Goal: Transaction & Acquisition: Purchase product/service

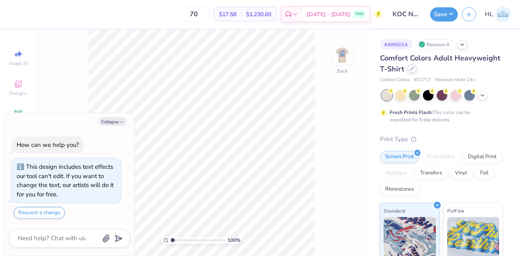
click at [414, 68] on icon at bounding box center [412, 68] width 3 height 3
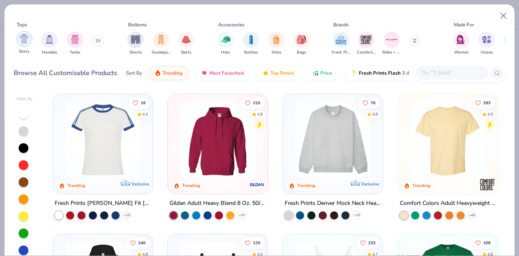
click at [26, 41] on img "filter for Shirts" at bounding box center [23, 38] width 9 height 9
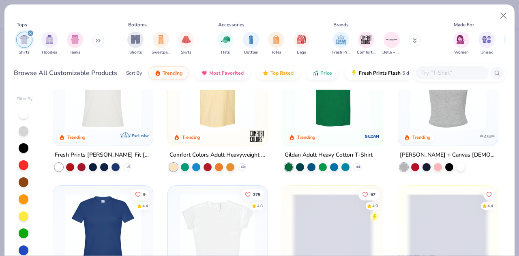
scroll to position [49, 0]
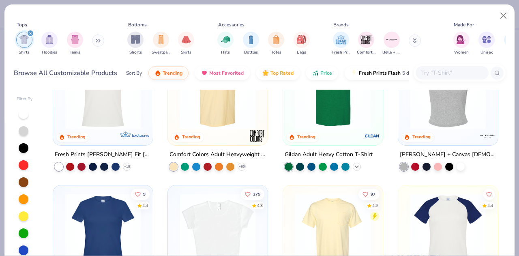
click at [355, 168] on icon at bounding box center [357, 167] width 6 height 6
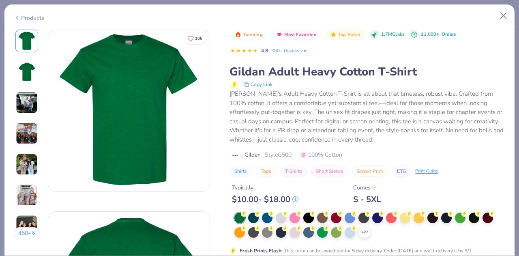
scroll to position [10, 0]
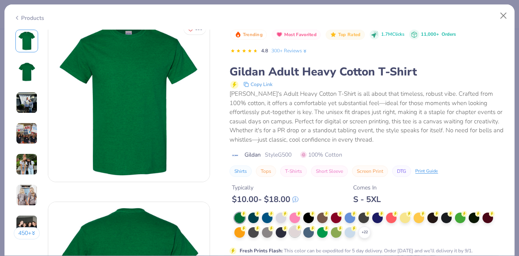
click at [293, 235] on div at bounding box center [295, 231] width 11 height 11
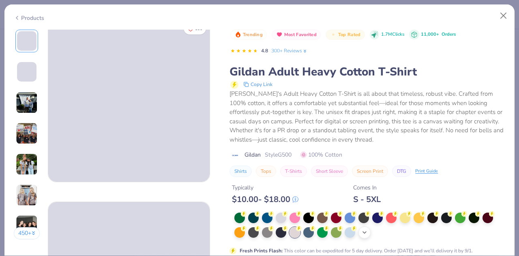
click at [367, 235] on icon at bounding box center [365, 232] width 6 height 6
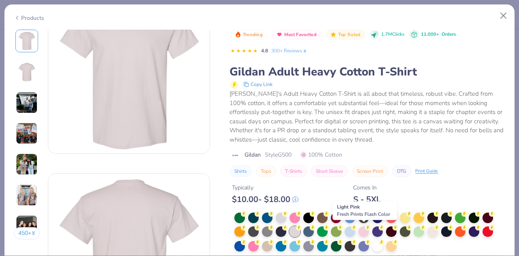
scroll to position [43, 0]
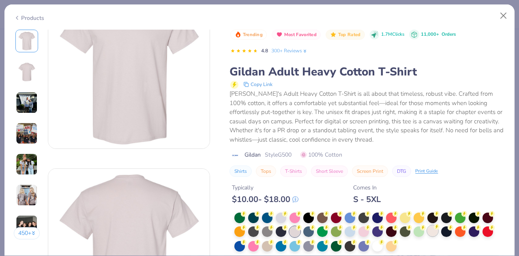
click at [436, 231] on div at bounding box center [433, 231] width 11 height 11
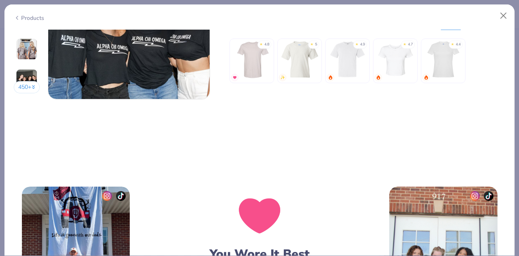
scroll to position [1091, 0]
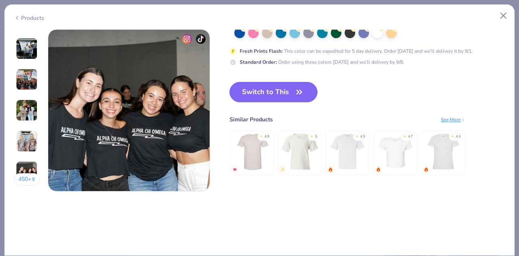
click at [302, 90] on icon "button" at bounding box center [299, 91] width 11 height 11
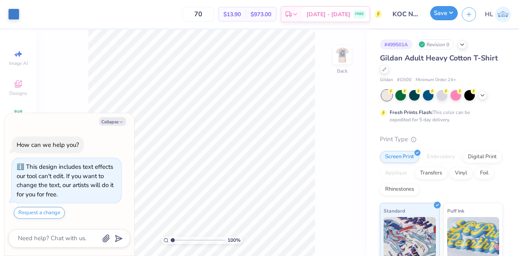
click at [441, 19] on button "Save" at bounding box center [445, 13] width 28 height 14
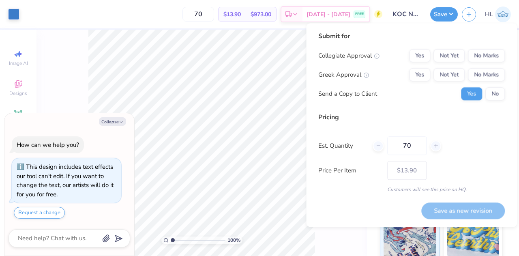
type textarea "x"
click at [378, 147] on icon at bounding box center [379, 146] width 6 height 6
type input "69"
type input "– –"
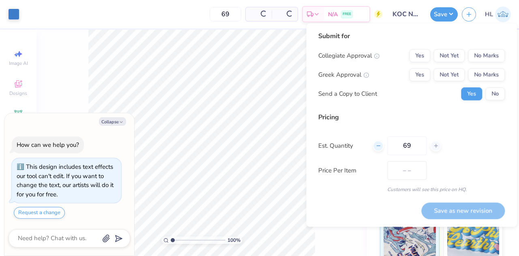
click at [378, 147] on icon at bounding box center [379, 146] width 6 height 6
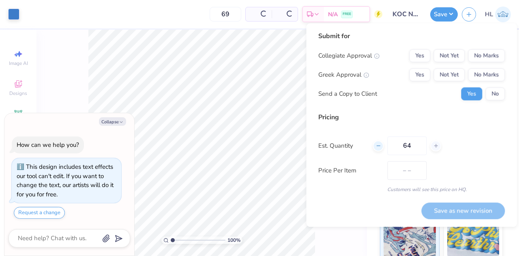
click at [378, 147] on icon at bounding box center [379, 146] width 6 height 6
type input "63"
type input "$14.24"
click at [378, 147] on icon at bounding box center [379, 146] width 6 height 6
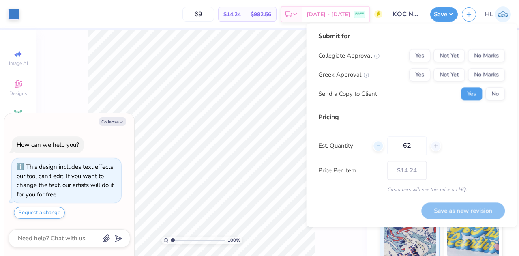
type input "61"
type input "– –"
click at [378, 147] on icon at bounding box center [379, 146] width 6 height 6
type input "60"
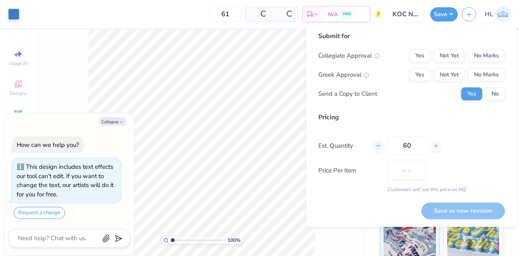
type input "$14.54"
type input "60"
type input "$14.59"
click at [476, 74] on button "No Marks" at bounding box center [486, 74] width 37 height 13
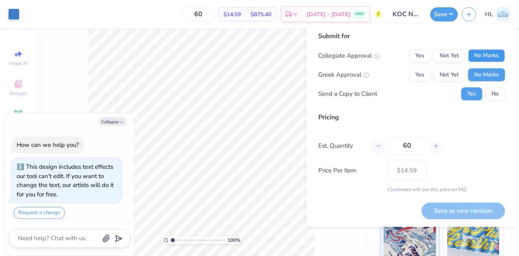
click at [482, 58] on button "No Marks" at bounding box center [486, 55] width 37 height 13
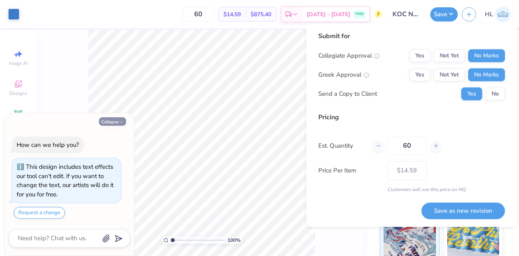
click at [114, 123] on button "Collapse" at bounding box center [112, 121] width 27 height 9
type textarea "x"
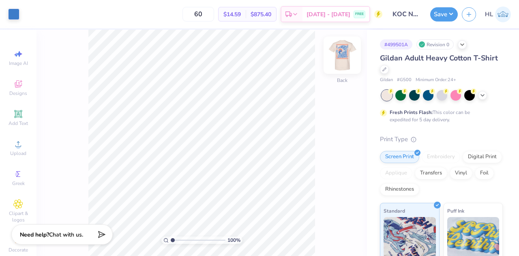
click at [342, 56] on img at bounding box center [342, 55] width 32 height 32
click at [441, 18] on button "Save" at bounding box center [445, 13] width 28 height 14
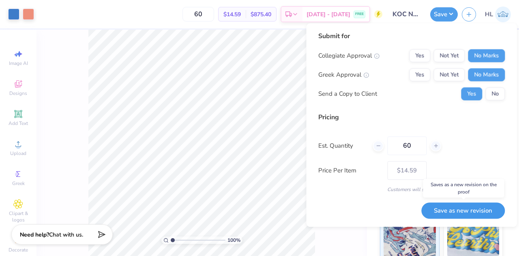
click at [463, 210] on button "Save as new revision" at bounding box center [464, 210] width 84 height 17
type input "$14.59"
